Goal: Task Accomplishment & Management: Use online tool/utility

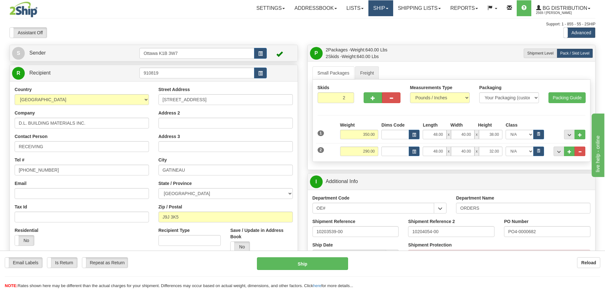
click at [370, 12] on link "Ship" at bounding box center [380, 8] width 24 height 16
click at [291, 30] on div "Assistant On Assistant Off Do a return Do a return Previous Next Standard Advan…" at bounding box center [303, 32] width 596 height 11
click at [372, 10] on link "Ship" at bounding box center [380, 8] width 24 height 16
click at [370, 18] on link "Ship Screen" at bounding box center [368, 22] width 50 height 8
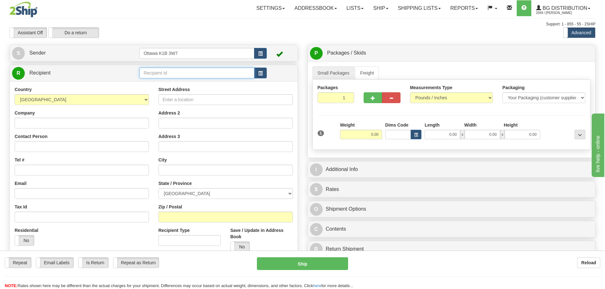
click at [163, 70] on input "text" at bounding box center [196, 73] width 115 height 11
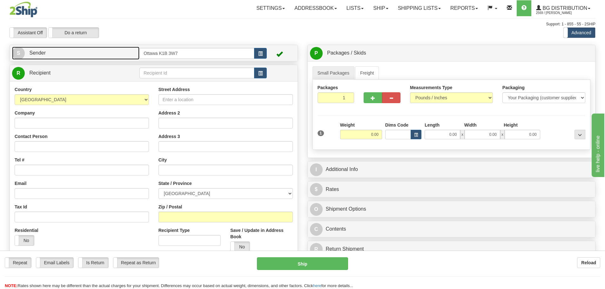
click at [131, 56] on link "S Sender" at bounding box center [75, 53] width 127 height 13
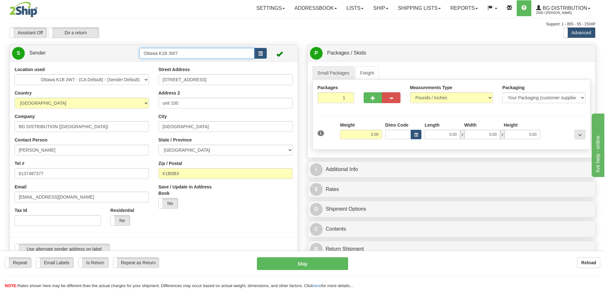
click at [199, 55] on input "Ottawa K1B 3W7" at bounding box center [196, 53] width 115 height 11
click at [258, 56] on button "button" at bounding box center [260, 53] width 13 height 11
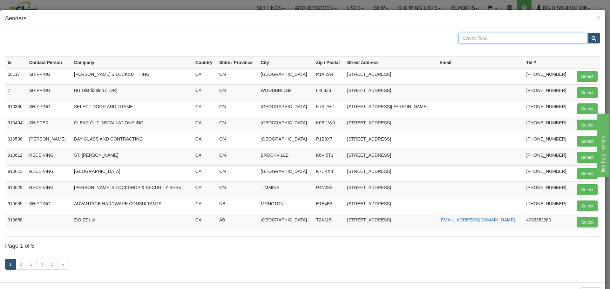
click at [508, 43] on input "text" at bounding box center [522, 38] width 129 height 11
type input "exitech"
click at [587, 33] on button "submit" at bounding box center [593, 38] width 13 height 11
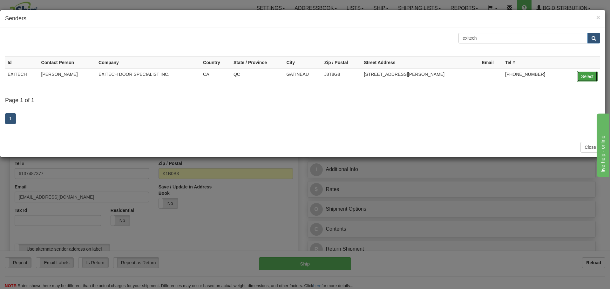
click at [578, 74] on button "Select" at bounding box center [587, 76] width 21 height 11
type input "EXITECH"
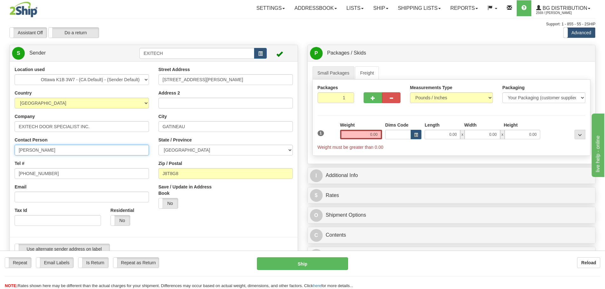
drag, startPoint x: 85, startPoint y: 151, endPoint x: 0, endPoint y: 148, distance: 85.5
click at [0, 148] on div "Toggle navigation Settings Shipping Preferences Fields Preferences New" at bounding box center [302, 282] width 605 height 564
type input "SHIPPING"
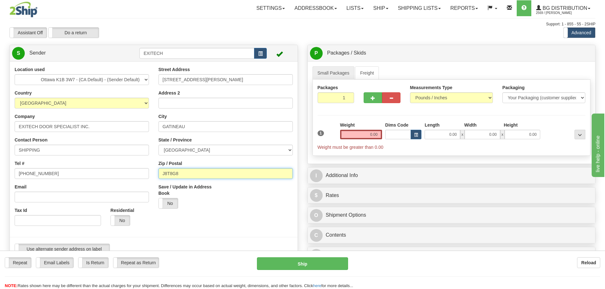
click at [170, 173] on input "J8T8G8" at bounding box center [226, 173] width 134 height 11
type input "J8T 8G8"
click at [168, 200] on label "No" at bounding box center [168, 204] width 19 height 10
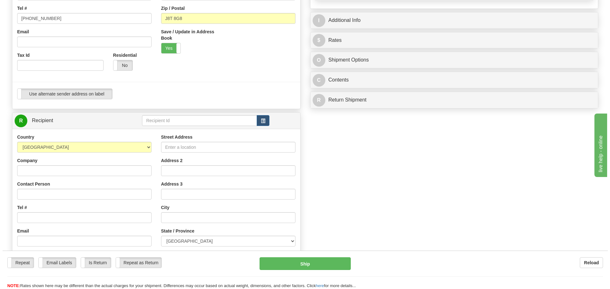
scroll to position [159, 0]
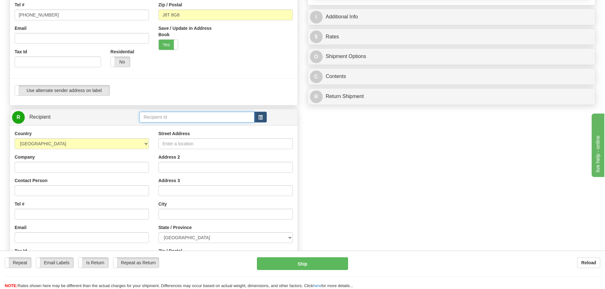
click at [163, 118] on input "text" at bounding box center [196, 117] width 115 height 11
click at [263, 118] on span "button" at bounding box center [260, 118] width 4 height 4
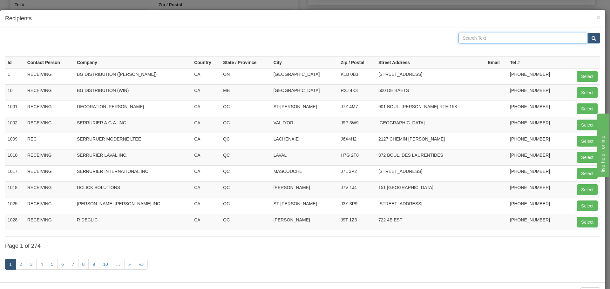
click at [478, 34] on input "text" at bounding box center [522, 38] width 129 height 11
type input "OTTAWA"
click at [584, 78] on button "Select" at bounding box center [587, 76] width 21 height 11
type input "1"
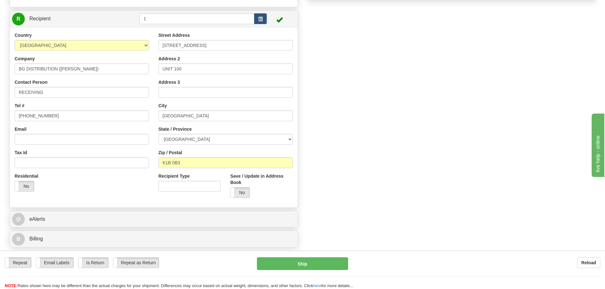
scroll to position [318, 0]
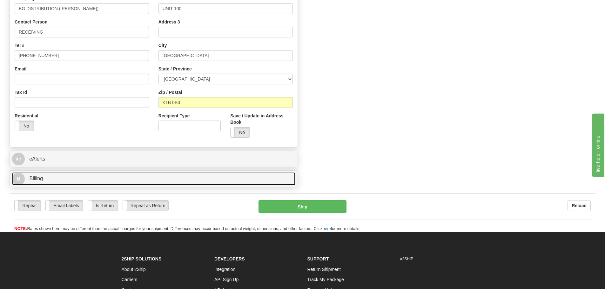
click at [88, 178] on link "B Billing" at bounding box center [153, 178] width 283 height 13
type input "15.00"
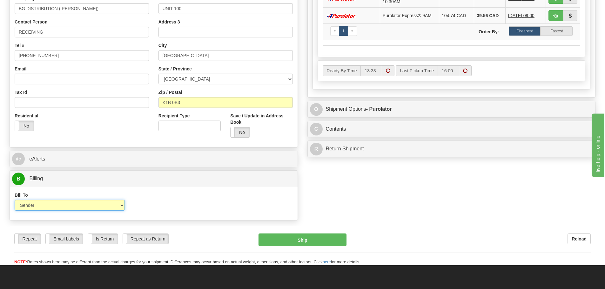
click at [84, 208] on select "Sender Recipient Third Party Collect" at bounding box center [70, 205] width 110 height 11
click at [15, 200] on select "Sender Recipient Third Party Collect" at bounding box center [70, 205] width 110 height 11
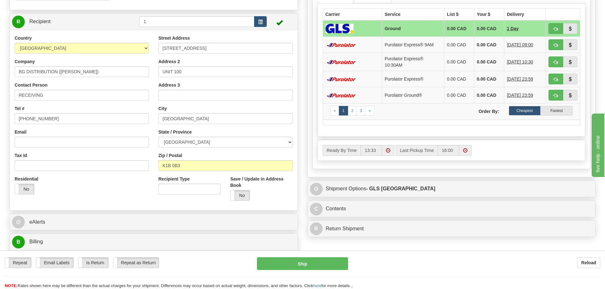
scroll to position [381, 0]
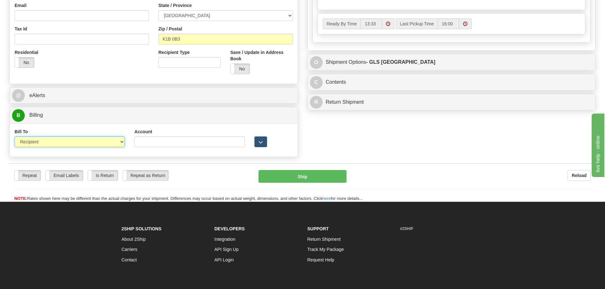
click at [91, 142] on select "Sender Recipient Third Party Collect" at bounding box center [70, 142] width 110 height 11
select select "1"
click at [15, 137] on select "Sender Recipient Third Party Collect" at bounding box center [70, 142] width 110 height 11
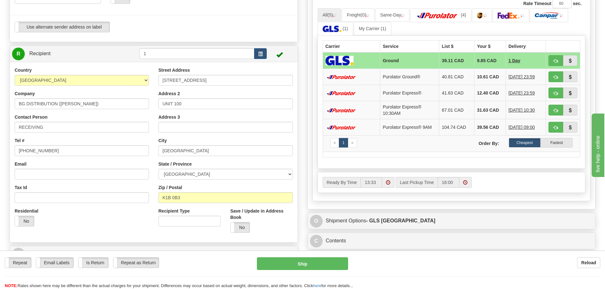
scroll to position [95, 0]
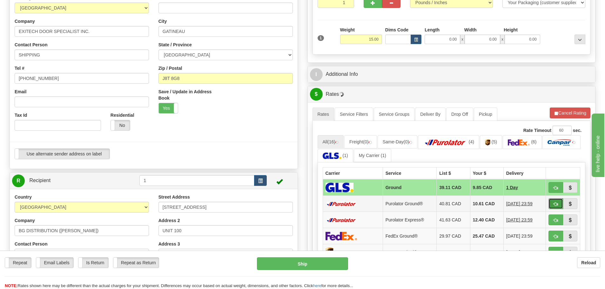
click at [554, 207] on button "button" at bounding box center [556, 204] width 15 height 11
click at [553, 204] on button "button" at bounding box center [556, 204] width 15 height 11
type input "260"
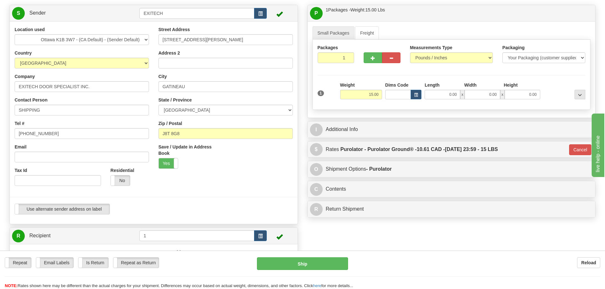
scroll to position [0, 0]
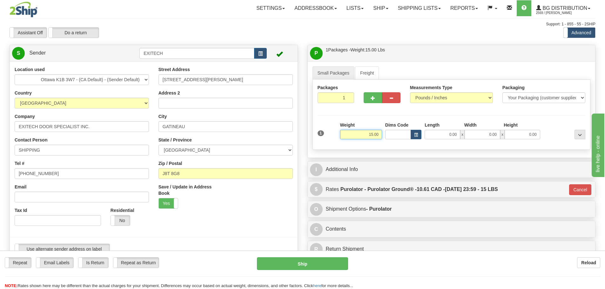
drag, startPoint x: 371, startPoint y: 133, endPoint x: 400, endPoint y: 140, distance: 29.8
click at [398, 140] on div "1 Weight 15.00 Dims Code x x" at bounding box center [451, 133] width 271 height 23
click at [394, 178] on div "I Additional Info" at bounding box center [451, 169] width 288 height 17
type input "18.00"
type input "260"
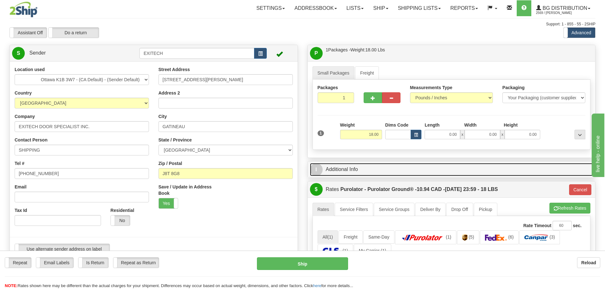
click at [395, 172] on link "I Additional Info" at bounding box center [451, 169] width 283 height 13
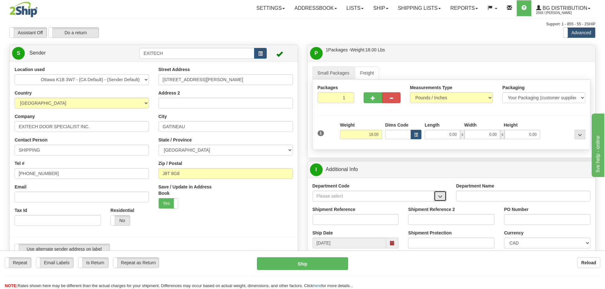
click at [437, 196] on button "button" at bounding box center [440, 196] width 13 height 11
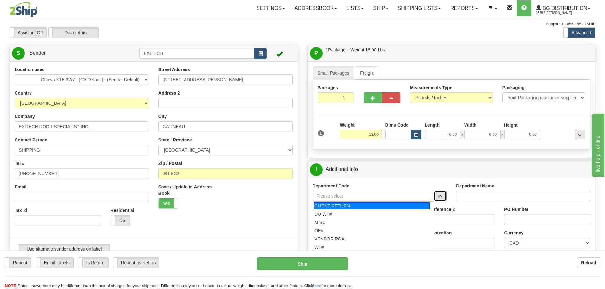
click at [346, 203] on div "CLIENT RETURN" at bounding box center [372, 206] width 116 height 7
type input "CLIENT RETURN"
type input "RETURN LABELS"
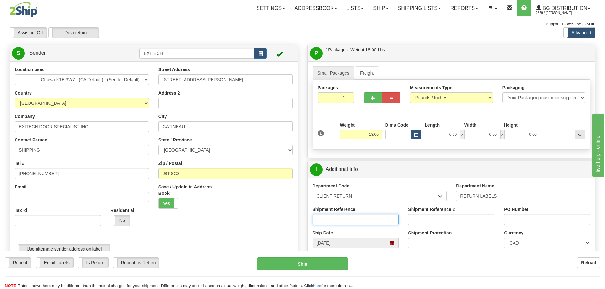
click at [341, 216] on input "Shipment Reference" at bounding box center [356, 219] width 86 height 11
paste input "10198799-02"
type input "10198799-02"
click at [556, 219] on input "PO Number" at bounding box center [547, 219] width 86 height 11
type input "N/A"
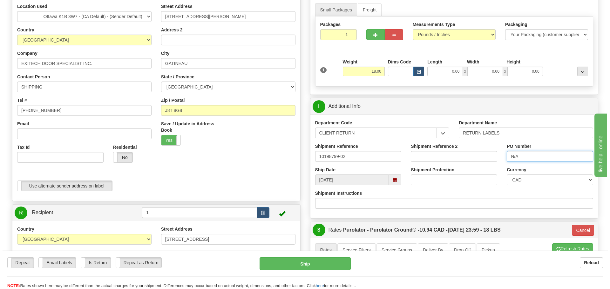
scroll to position [64, 0]
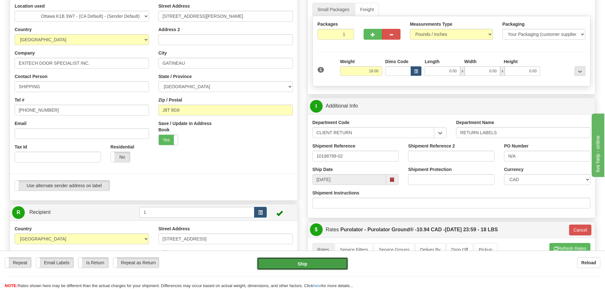
click at [289, 269] on button "Ship" at bounding box center [302, 264] width 91 height 13
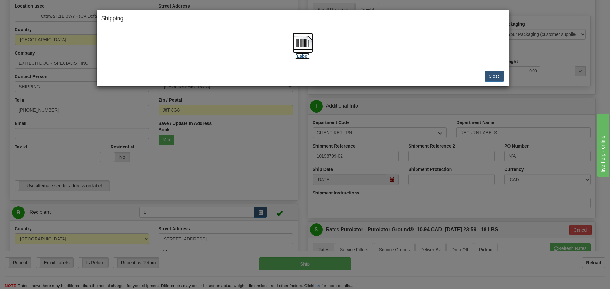
click at [304, 59] on label "[Label]" at bounding box center [302, 56] width 15 height 6
click at [486, 71] on div "Close Cancel Cancel Shipment and Quit Pickup Quit Pickup ONLY" at bounding box center [303, 76] width 412 height 21
click at [490, 74] on button "Close" at bounding box center [494, 76] width 20 height 11
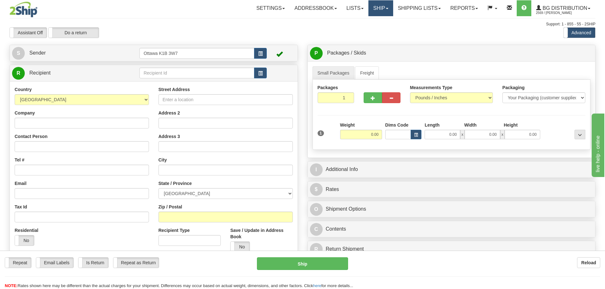
click at [378, 10] on link "Ship" at bounding box center [380, 8] width 24 height 16
click at [376, 21] on link "Ship Screen" at bounding box center [368, 22] width 50 height 8
